Goal: Transaction & Acquisition: Purchase product/service

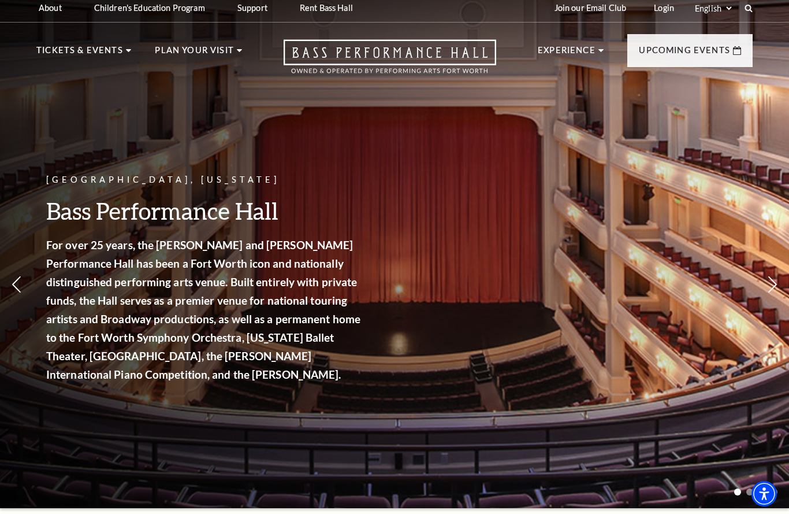
scroll to position [4, 0]
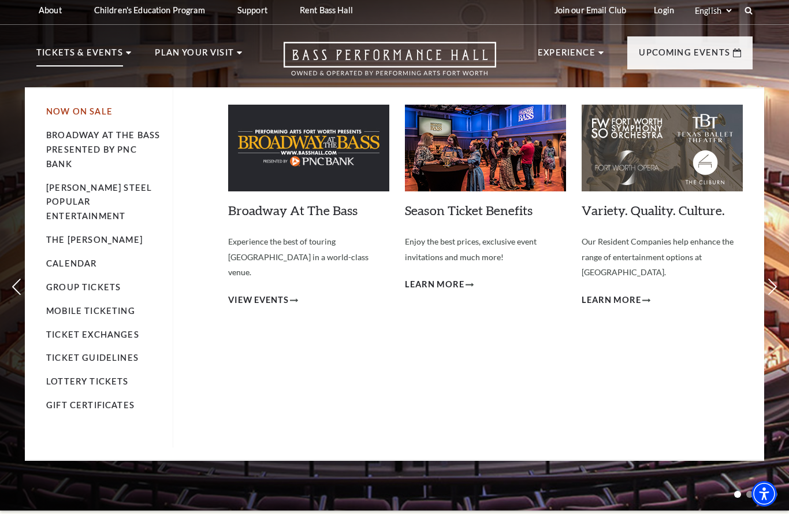
click at [82, 110] on link "Now On Sale" at bounding box center [79, 111] width 66 height 10
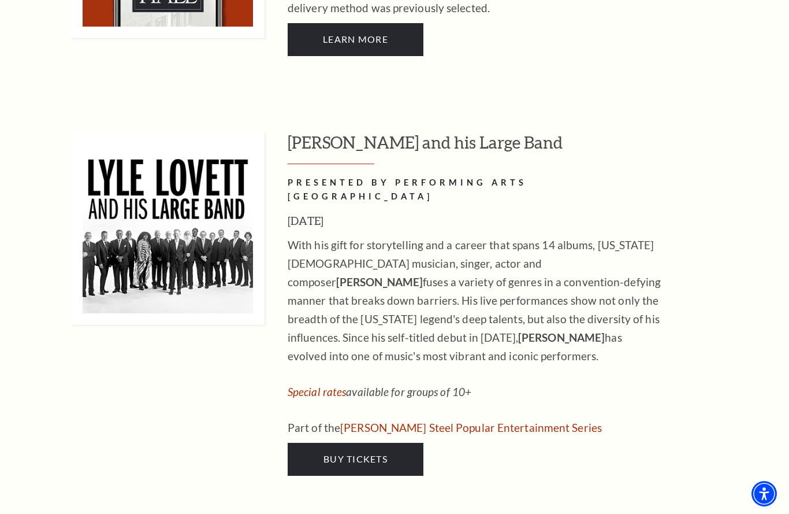
scroll to position [1002, 0]
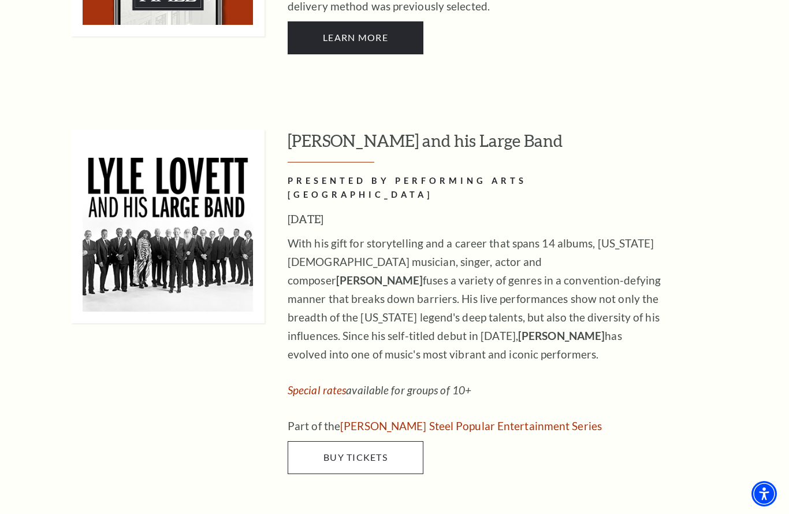
click at [357, 451] on span "Buy Tickets" at bounding box center [356, 456] width 64 height 11
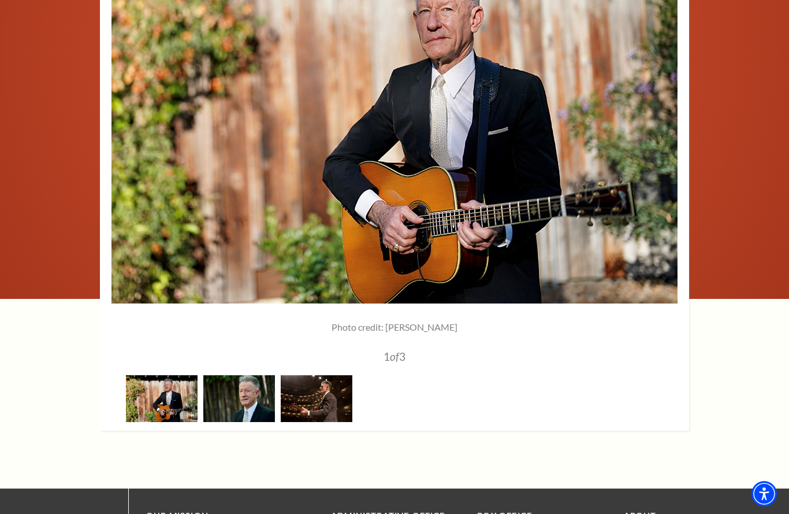
scroll to position [1593, 0]
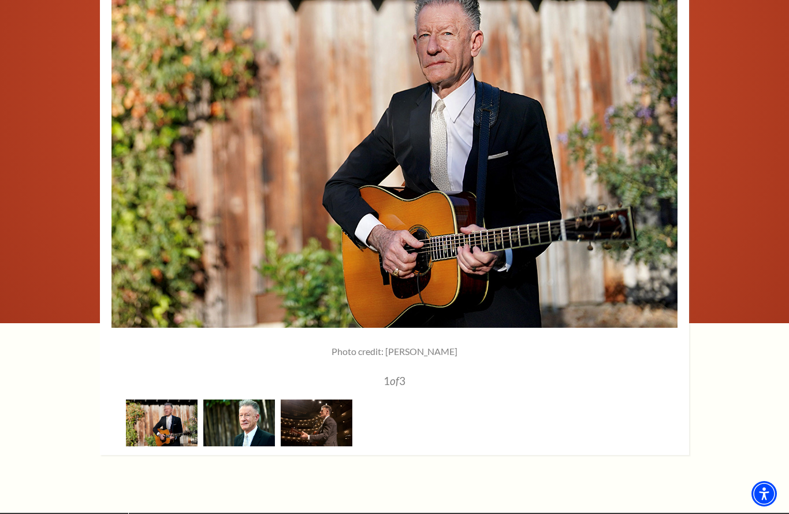
click at [246, 399] on img at bounding box center [239, 422] width 72 height 47
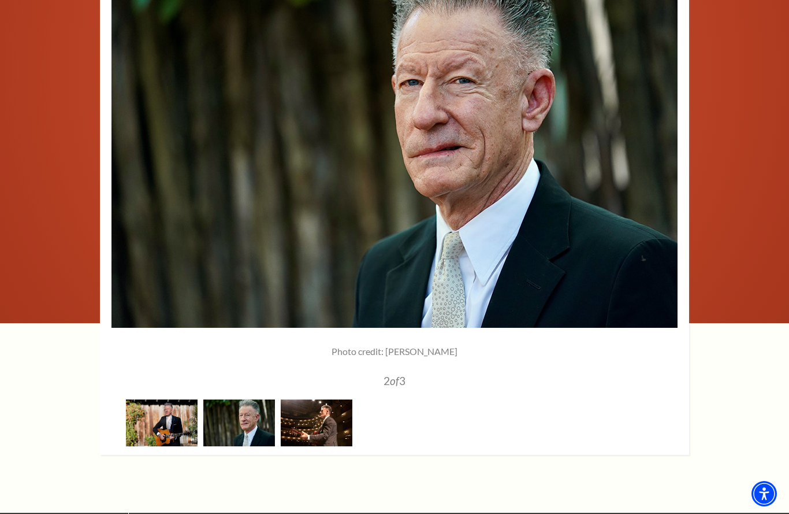
click at [321, 399] on img at bounding box center [317, 422] width 72 height 47
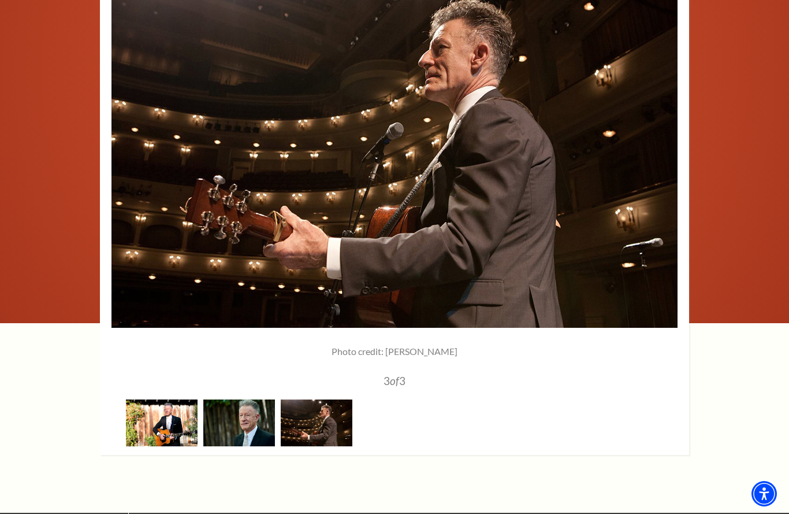
click at [159, 399] on img at bounding box center [162, 422] width 72 height 47
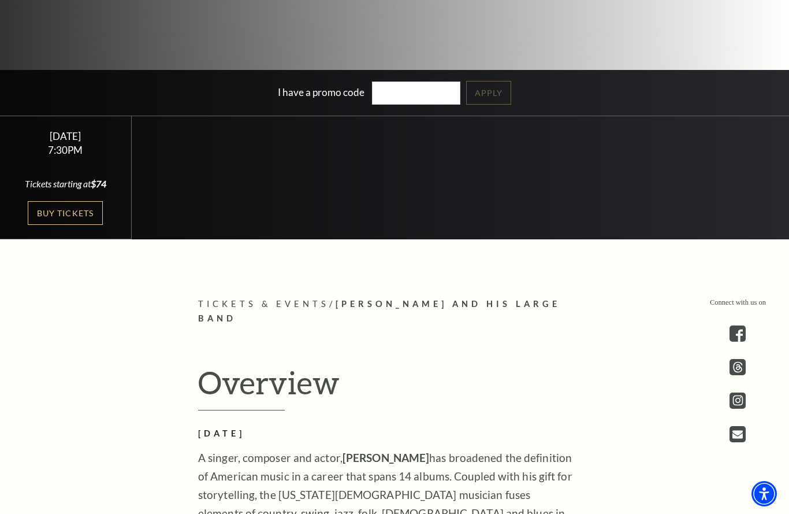
scroll to position [323, 0]
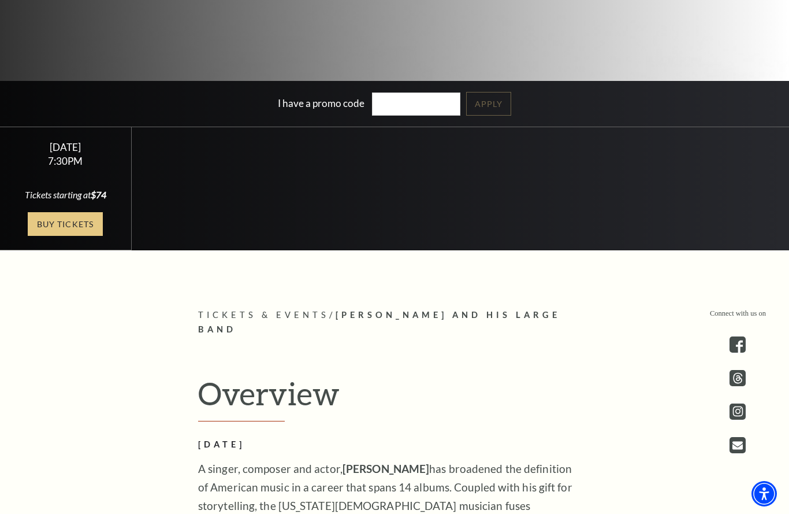
click at [54, 236] on link "Buy Tickets" at bounding box center [65, 224] width 75 height 24
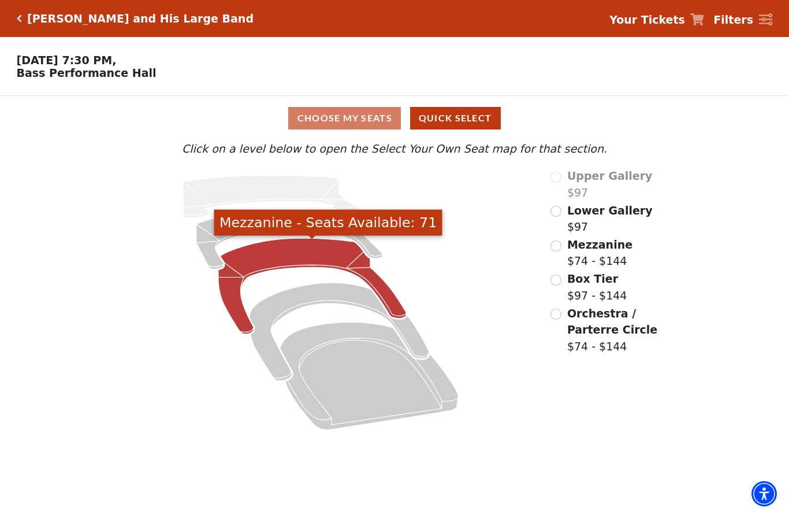
click at [290, 253] on icon "Mezzanine - Seats Available: 71" at bounding box center [312, 287] width 188 height 96
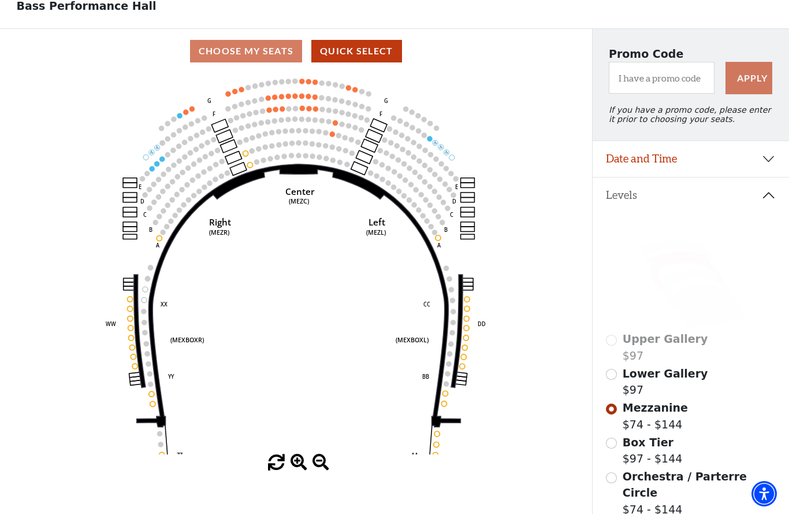
scroll to position [72, 0]
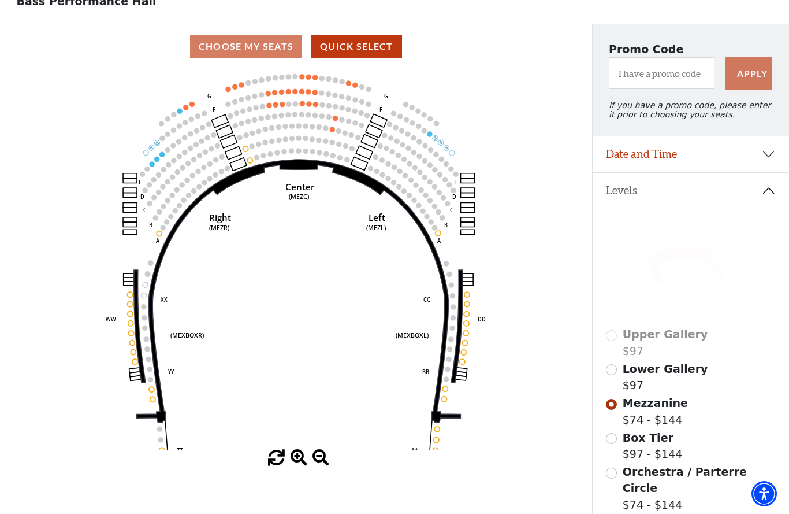
click at [612, 374] on input "Lower Gallery$97\a" at bounding box center [611, 369] width 11 height 11
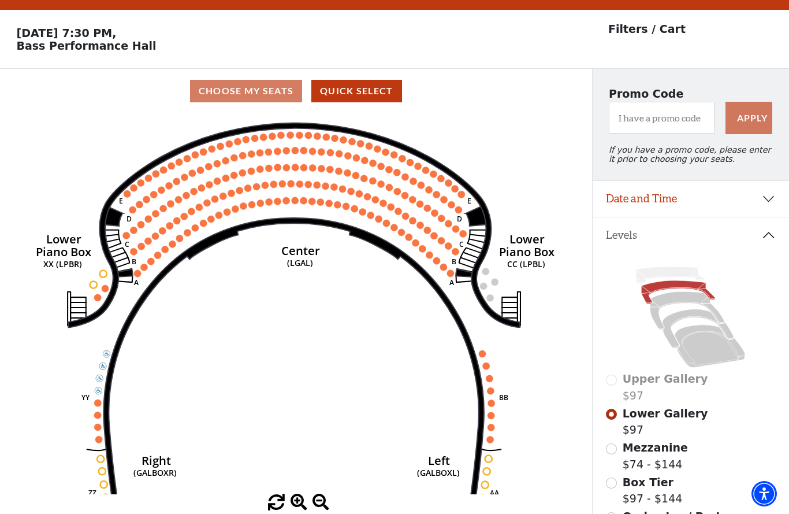
scroll to position [23, 0]
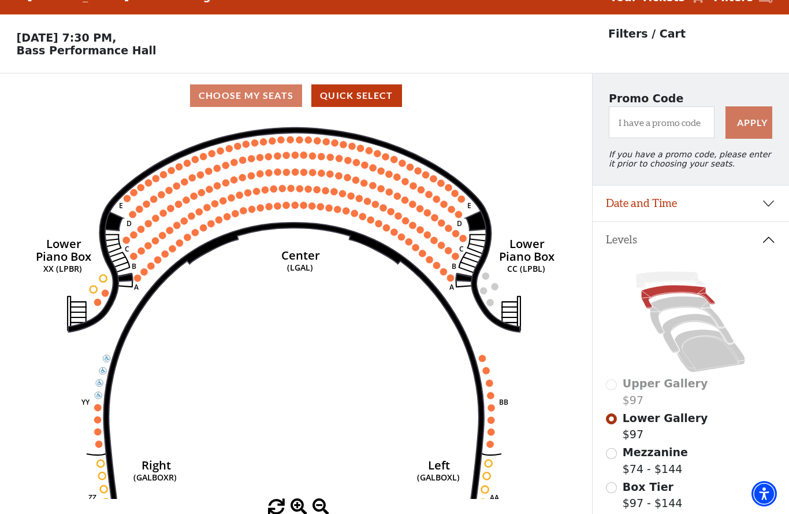
click at [610, 387] on div "Upper Gallery $97" at bounding box center [690, 391] width 169 height 33
click at [615, 389] on div "Upper Gallery $97" at bounding box center [690, 391] width 169 height 33
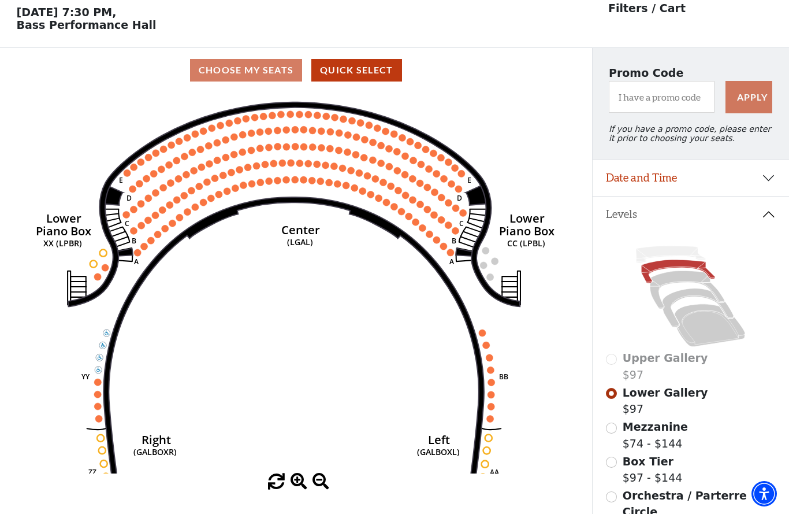
scroll to position [139, 0]
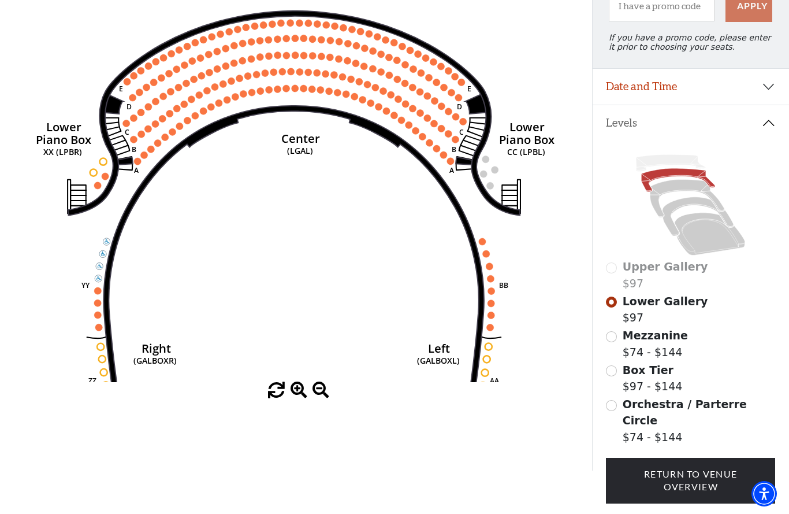
click at [615, 406] on input "Orchestra / Parterre Circle$74 - $144\a" at bounding box center [611, 405] width 11 height 11
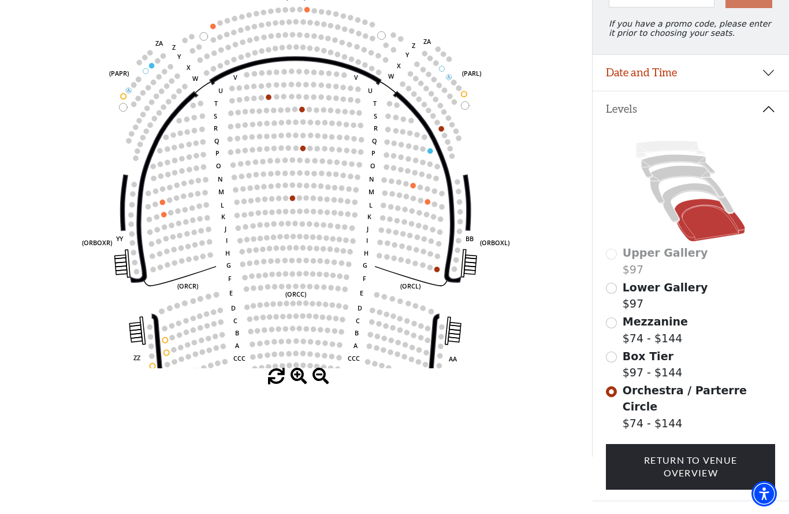
scroll to position [153, 0]
click at [613, 358] on input "Box Tier$97 - $144\a" at bounding box center [611, 357] width 11 height 11
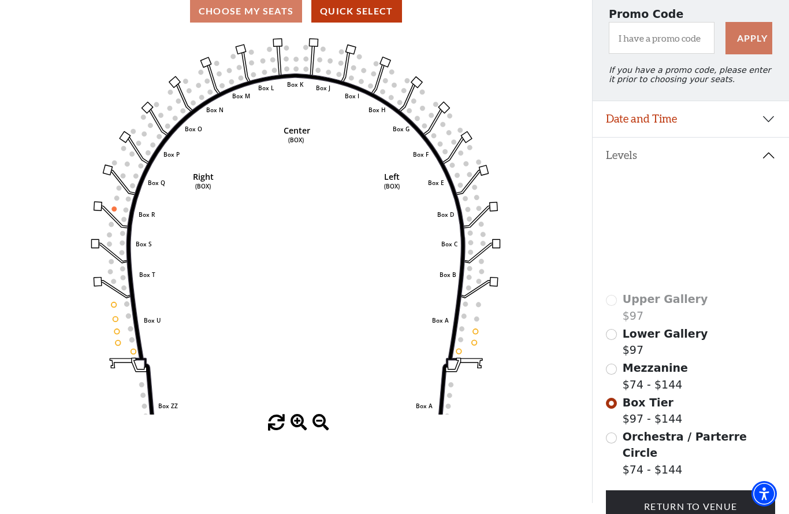
scroll to position [100, 0]
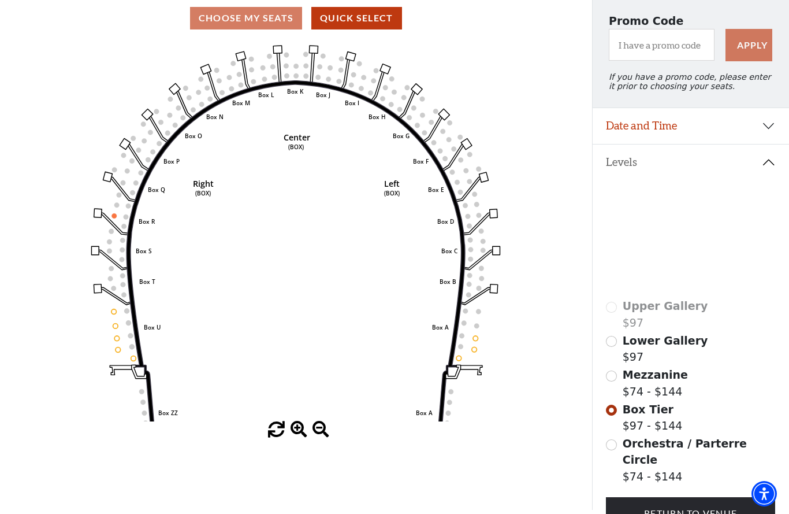
click at [615, 377] on input "Mezzanine$74 - $144\a" at bounding box center [611, 375] width 11 height 11
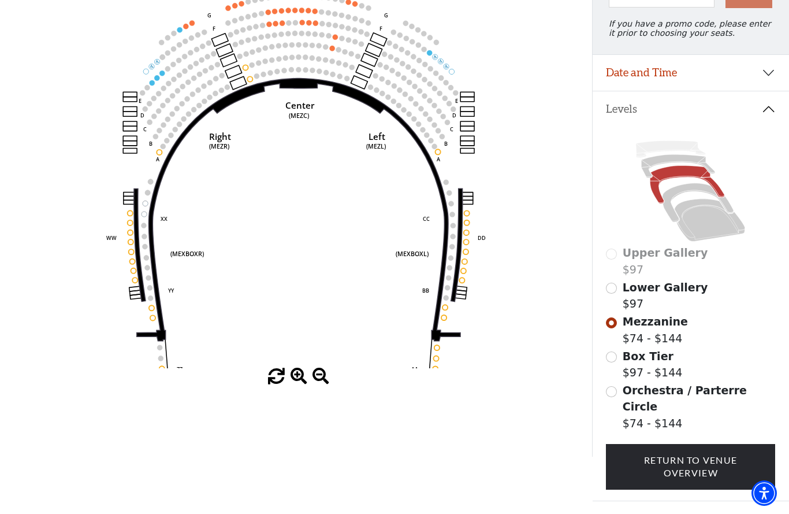
scroll to position [0, 0]
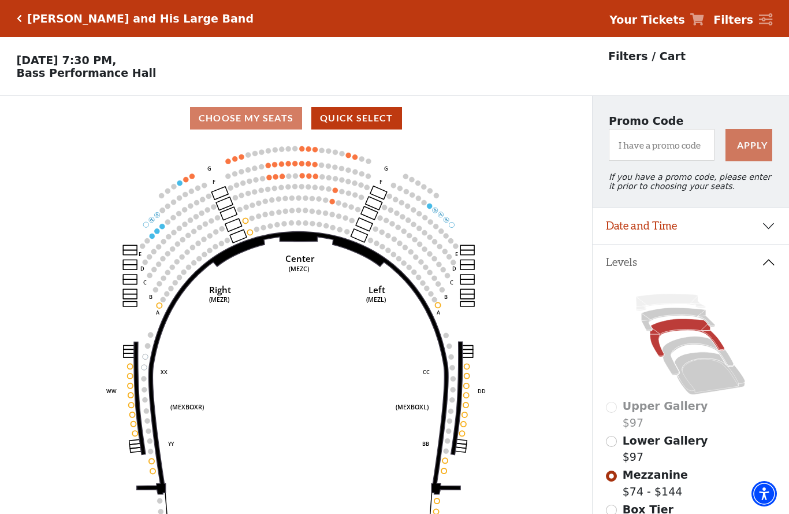
click at [19, 17] on icon "Click here to go back to filters" at bounding box center [19, 18] width 5 height 8
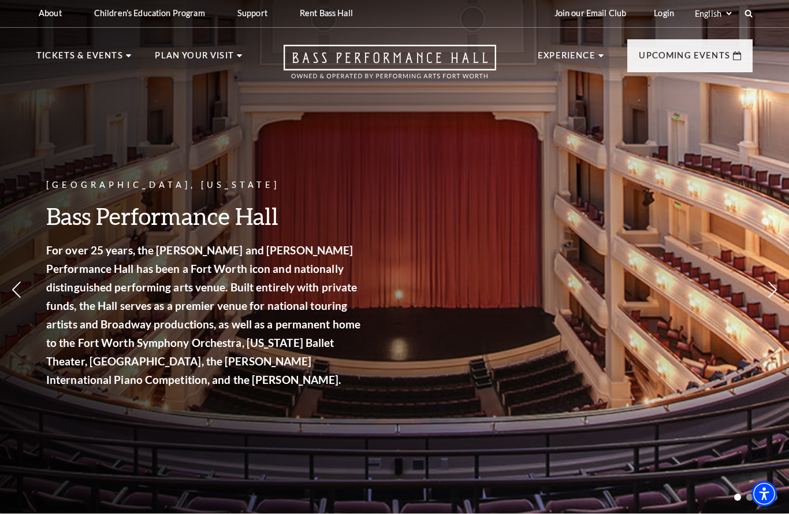
scroll to position [2, 0]
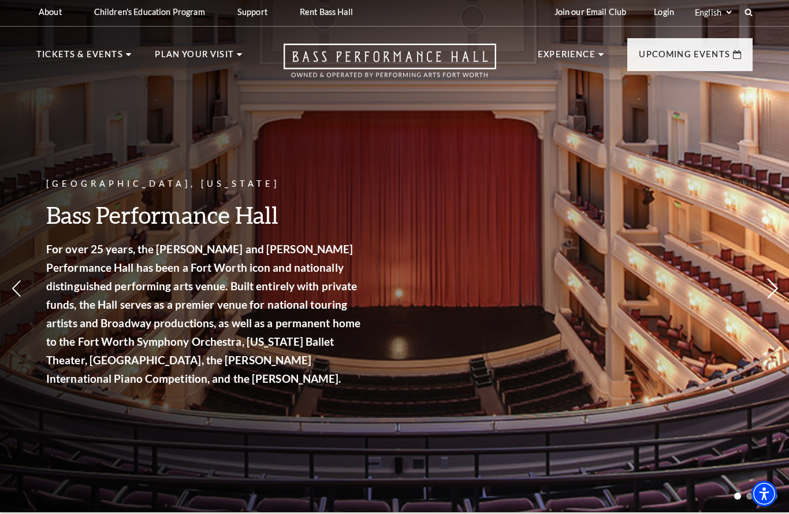
click at [776, 285] on use at bounding box center [772, 289] width 10 height 20
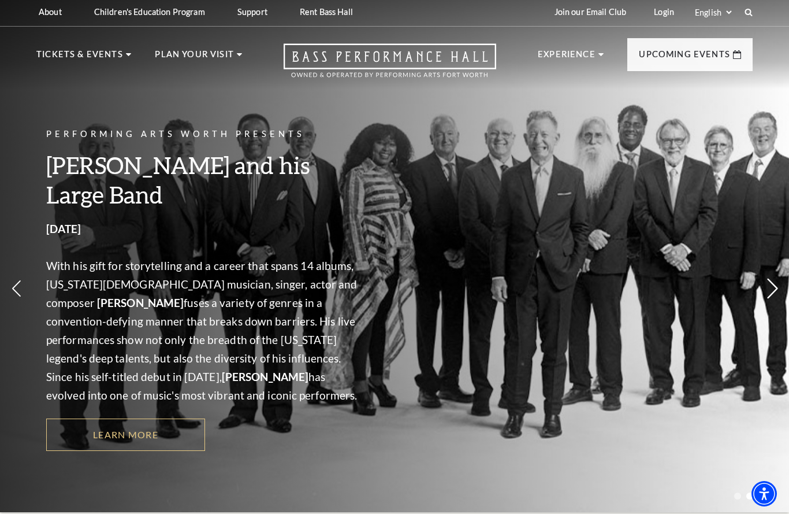
click at [772, 281] on icon at bounding box center [773, 289] width 12 height 20
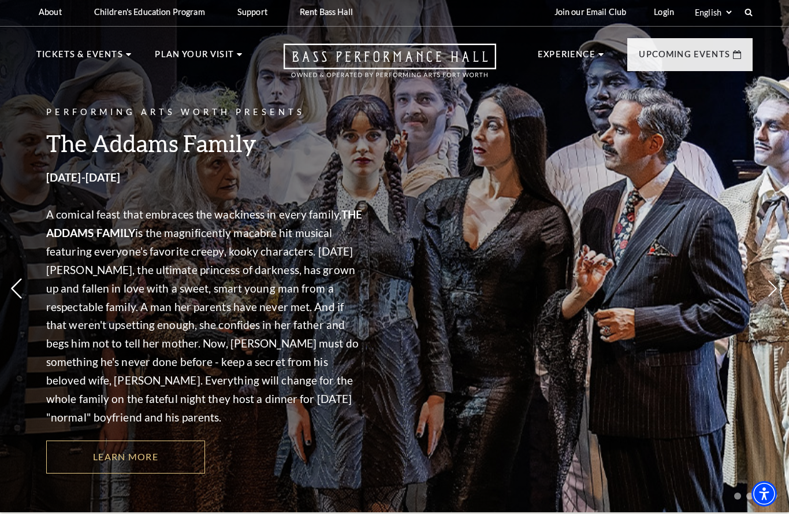
click at [16, 287] on use at bounding box center [16, 289] width 10 height 20
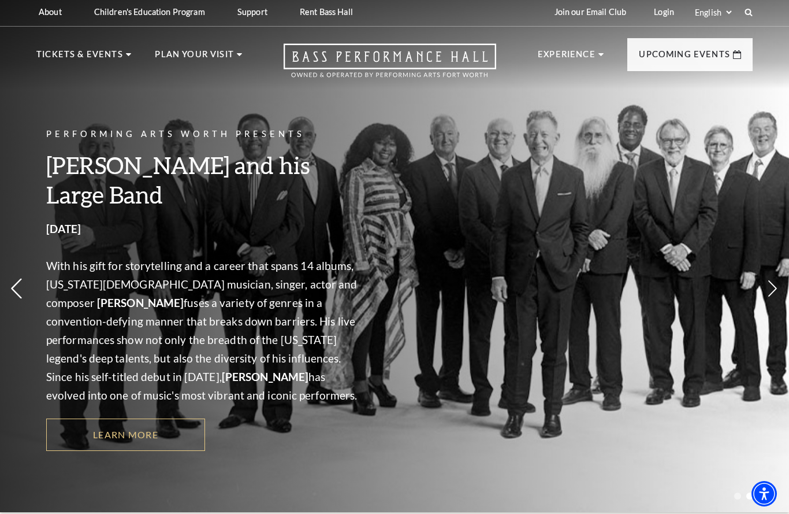
click at [16, 287] on icon at bounding box center [16, 289] width 12 height 20
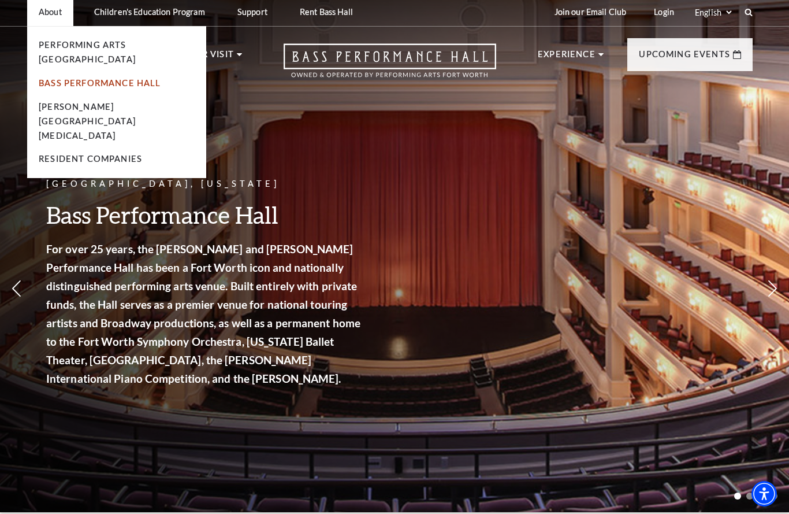
click at [66, 78] on link "Bass Performance Hall" at bounding box center [100, 83] width 123 height 10
